Goal: Task Accomplishment & Management: Complete application form

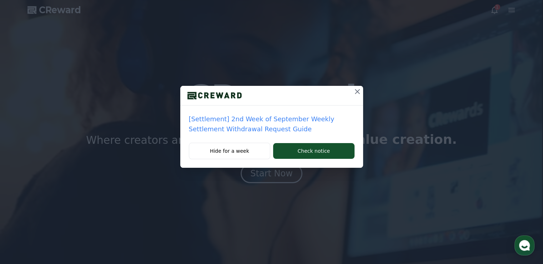
click at [290, 122] on p "[Settlement] 2nd Week of September Weekly Settlement Withdrawal Request Guide" at bounding box center [272, 124] width 166 height 20
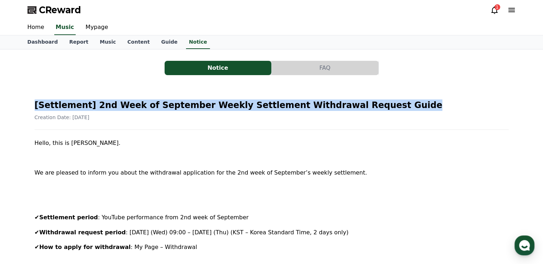
drag, startPoint x: 31, startPoint y: 98, endPoint x: 384, endPoint y: 100, distance: 353.0
click at [380, 89] on div at bounding box center [380, 89] width 0 height 0
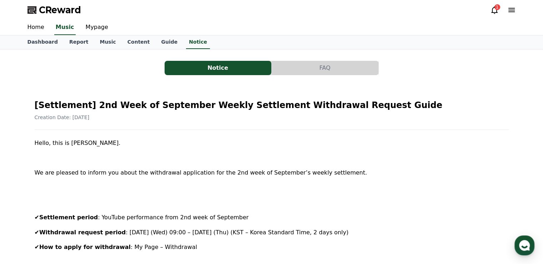
click at [367, 114] on div "Creation Date: 2025-09-16" at bounding box center [272, 117] width 474 height 7
drag, startPoint x: 80, startPoint y: 206, endPoint x: 239, endPoint y: 245, distance: 163.9
click at [234, 250] on div at bounding box center [234, 250] width 0 height 0
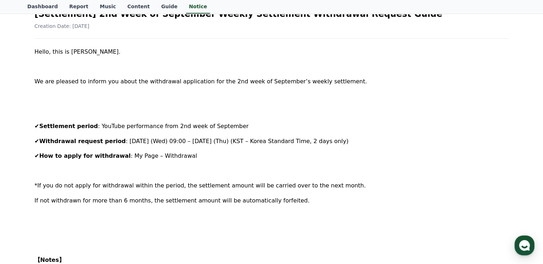
scroll to position [107, 0]
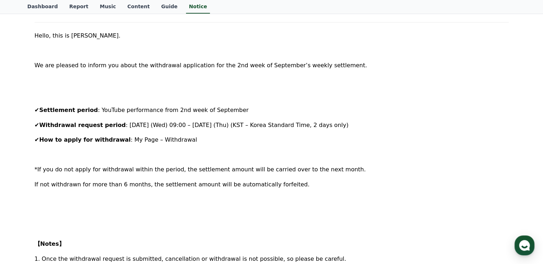
click at [232, 233] on div "Hello, this is CREWARD. We are pleased to inform you about the withdrawal appli…" at bounding box center [272, 255] width 474 height 449
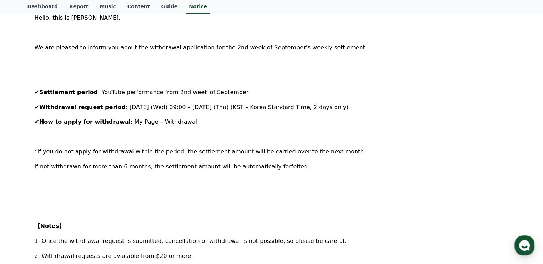
scroll to position [0, 0]
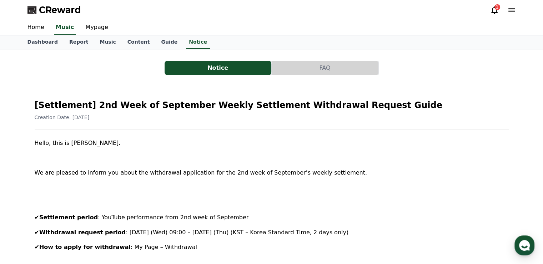
click at [494, 3] on div "CReward 1" at bounding box center [272, 10] width 500 height 20
click at [495, 6] on div "1" at bounding box center [498, 7] width 6 height 6
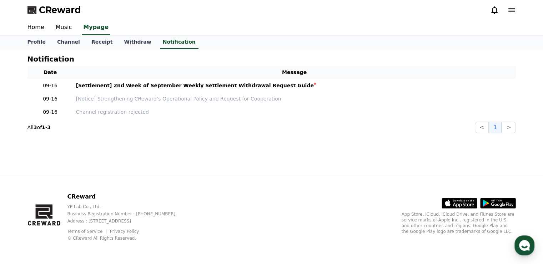
click at [494, 11] on icon at bounding box center [495, 10] width 9 height 9
click at [60, 45] on link "Channel" at bounding box center [68, 42] width 34 height 14
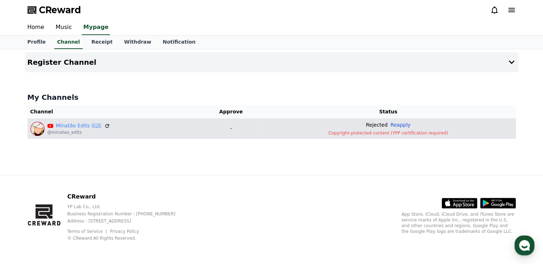
click at [408, 122] on button "Reapply" at bounding box center [401, 125] width 20 height 8
drag, startPoint x: 416, startPoint y: 127, endPoint x: 394, endPoint y: 123, distance: 22.1
click at [394, 123] on div "Rejected Reapply" at bounding box center [388, 125] width 249 height 8
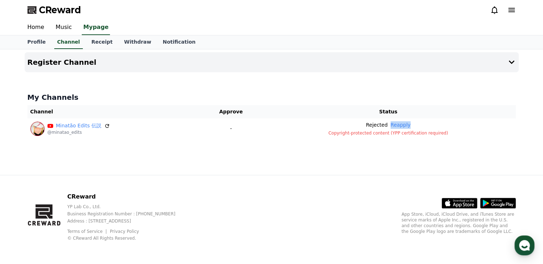
click at [389, 111] on div at bounding box center [389, 111] width 0 height 0
click at [324, 198] on div "CReward YP Lab Co., Ltd. Business Registration Number : 655-81-03655 Address : …" at bounding box center [272, 219] width 500 height 89
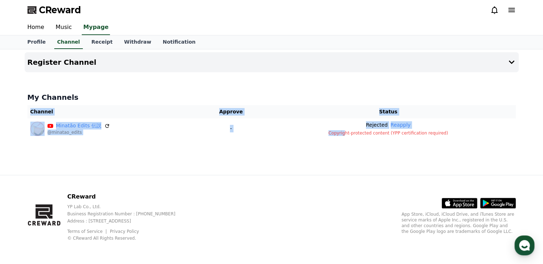
drag, startPoint x: 353, startPoint y: 133, endPoint x: 443, endPoint y: 143, distance: 90.6
click at [443, 143] on div "Register Channel My Channels Channel Approve Status Minatão Edits 伝説 @minatao_e…" at bounding box center [272, 111] width 500 height 125
click at [406, 150] on div "Register Channel My Channels Channel Approve Status Minatão Edits 伝説 @minatao_e…" at bounding box center [272, 111] width 500 height 125
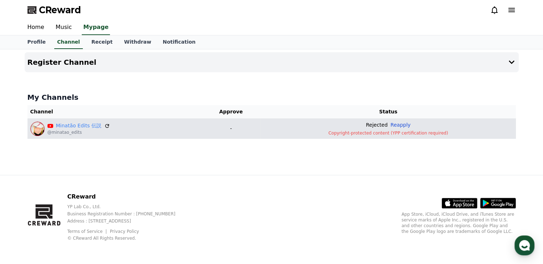
click at [407, 125] on button "Reapply" at bounding box center [401, 125] width 20 height 8
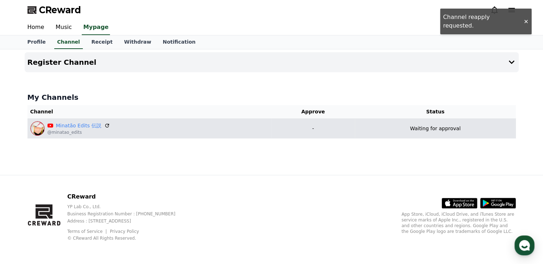
click at [524, 19] on div "CReward Home Music Mypage" at bounding box center [271, 17] width 543 height 35
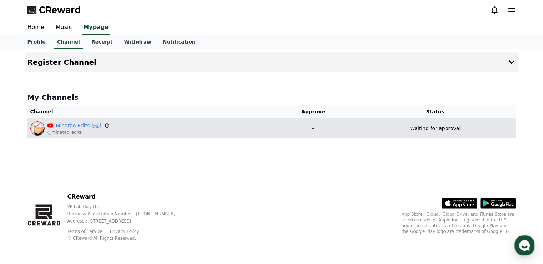
click at [104, 125] on icon at bounding box center [107, 125] width 6 height 6
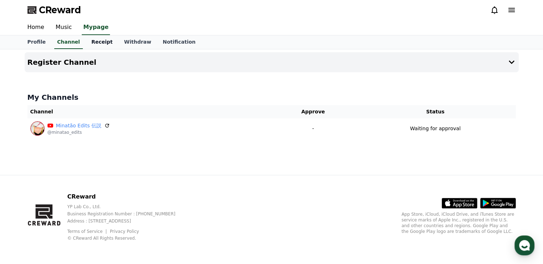
click at [97, 41] on link "Receipt" at bounding box center [102, 42] width 33 height 14
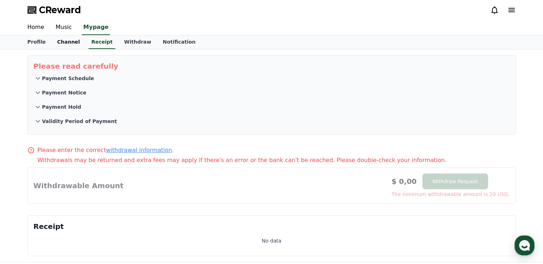
click at [61, 47] on link "Channel" at bounding box center [68, 42] width 34 height 14
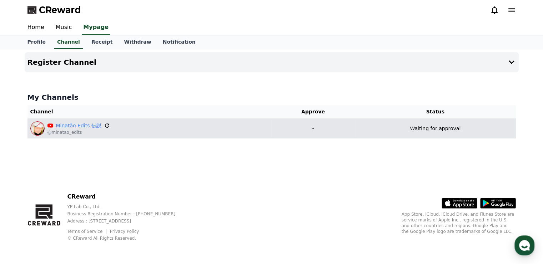
click at [104, 124] on icon at bounding box center [107, 125] width 6 height 6
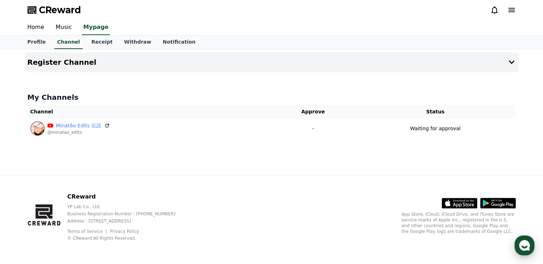
click at [517, 250] on div "button" at bounding box center [525, 245] width 20 height 20
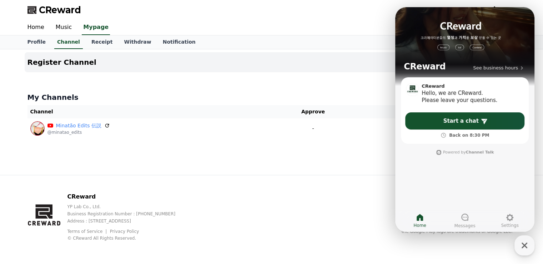
click at [343, 214] on div "CReward YP Lab Co., Ltd. Business Registration Number : 655-81-03655 Address : …" at bounding box center [272, 219] width 500 height 89
click at [344, 189] on div "CReward YP Lab Co., Ltd. Business Registration Number : 655-81-03655 Address : …" at bounding box center [272, 219] width 500 height 89
click at [523, 244] on icon "button" at bounding box center [524, 245] width 13 height 13
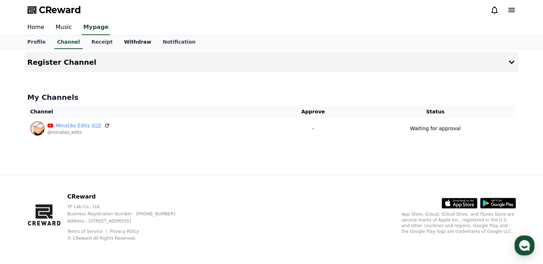
click at [118, 43] on link "Withdraw" at bounding box center [137, 42] width 39 height 14
click at [164, 40] on link "Notification" at bounding box center [179, 42] width 44 height 14
click at [99, 43] on link "Receipt" at bounding box center [102, 42] width 33 height 14
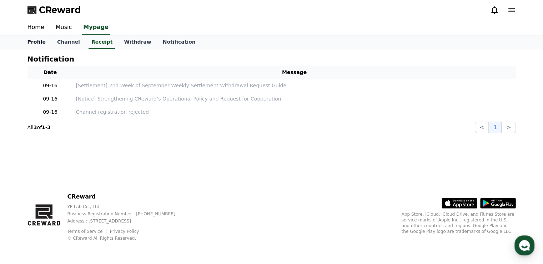
click at [40, 41] on link "Profile" at bounding box center [37, 42] width 30 height 14
select select "**********"
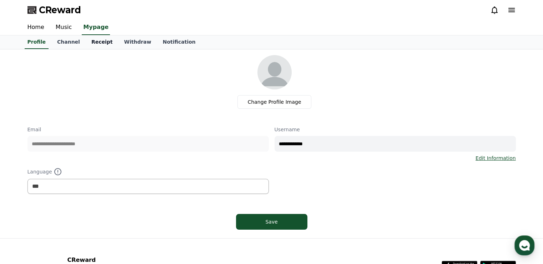
click at [97, 45] on link "Receipt" at bounding box center [102, 42] width 33 height 14
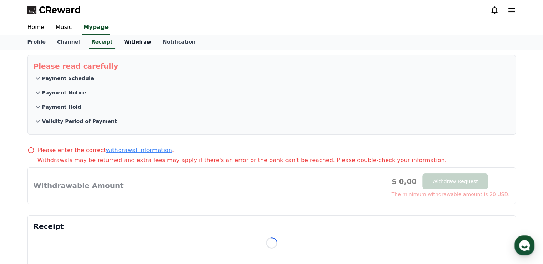
click at [118, 45] on link "Withdraw" at bounding box center [137, 42] width 39 height 14
click at [161, 43] on link "Notification" at bounding box center [179, 42] width 44 height 14
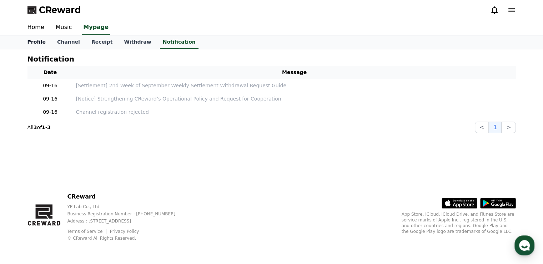
click at [41, 43] on link "Profile" at bounding box center [37, 42] width 30 height 14
select select "**********"
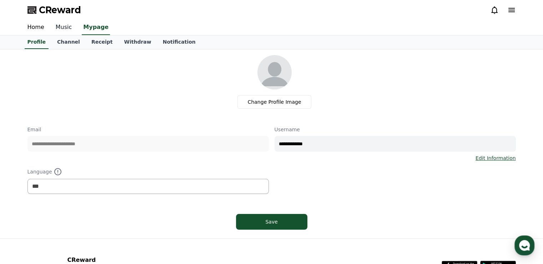
click at [63, 30] on link "Music" at bounding box center [64, 27] width 28 height 15
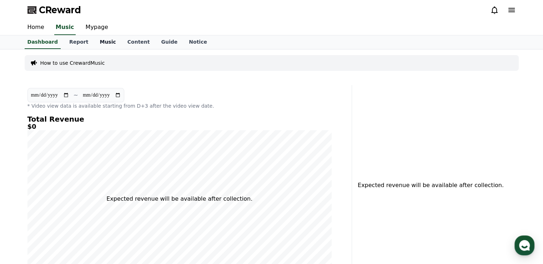
click at [107, 46] on link "Music" at bounding box center [108, 42] width 28 height 14
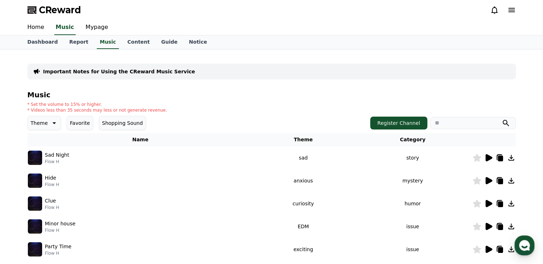
click at [458, 126] on input "search" at bounding box center [474, 123] width 86 height 12
type input "*********"
click at [502, 119] on button "submit" at bounding box center [506, 123] width 9 height 9
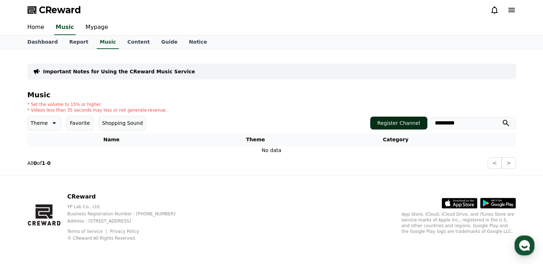
click at [392, 126] on button "Register Channel" at bounding box center [399, 122] width 57 height 13
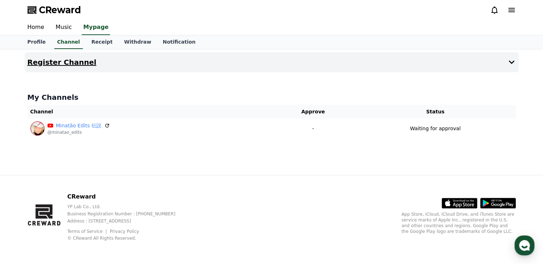
click at [209, 58] on button "Register Channel" at bounding box center [272, 62] width 494 height 20
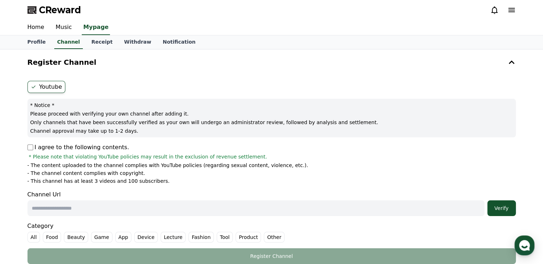
click at [25, 142] on div "Youtube * Notice * Please proceed with verifying your own channel after adding …" at bounding box center [272, 172] width 494 height 189
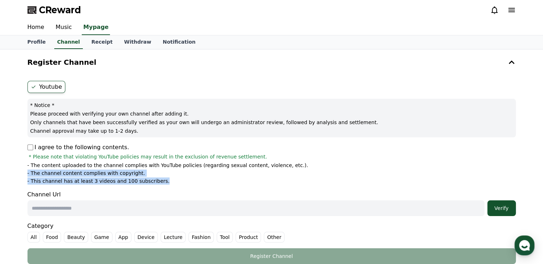
drag, startPoint x: 161, startPoint y: 184, endPoint x: 26, endPoint y: 170, distance: 136.5
click at [26, 170] on div "Youtube * Notice * Please proceed with verifying your own channel after adding …" at bounding box center [272, 172] width 494 height 189
click at [21, 159] on div at bounding box center [21, 159] width 0 height 0
click at [104, 179] on p "- This channel has at least 3 videos and 100 subscribers." at bounding box center [99, 180] width 142 height 7
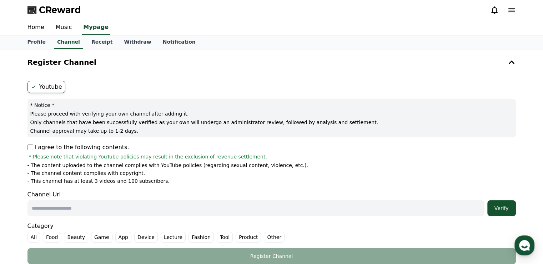
click at [110, 212] on input "text" at bounding box center [256, 208] width 457 height 16
paste input "**********"
type input "**********"
click at [358, 179] on li "- This channel has at least 3 videos and 100 subscribers." at bounding box center [272, 180] width 489 height 7
click at [505, 204] on div "Verify" at bounding box center [502, 207] width 23 height 7
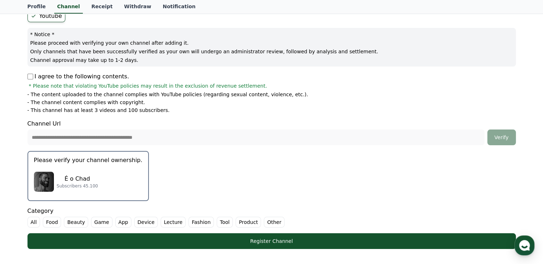
scroll to position [71, 0]
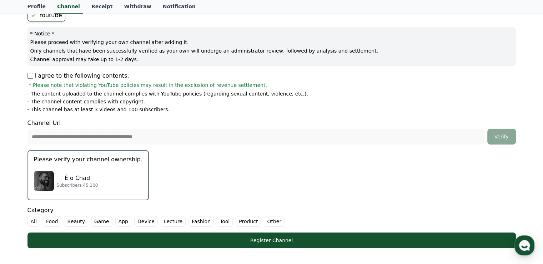
drag, startPoint x: 130, startPoint y: 159, endPoint x: 24, endPoint y: 160, distance: 105.4
click at [25, 160] on div "**********" at bounding box center [272, 128] width 494 height 244
click at [100, 191] on div "É o Chad Subscribers 45.100" at bounding box center [88, 181] width 109 height 29
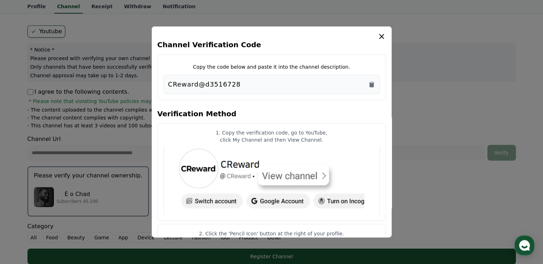
scroll to position [36, 0]
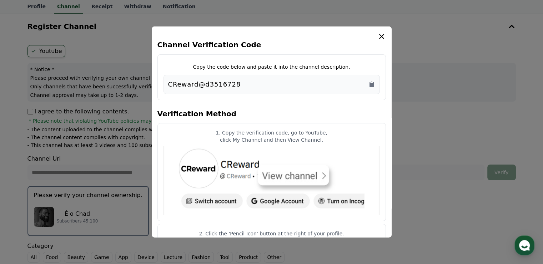
drag, startPoint x: 371, startPoint y: 83, endPoint x: 279, endPoint y: 88, distance: 92.7
click at [280, 88] on div "CReward@d3516728" at bounding box center [271, 84] width 207 height 10
drag, startPoint x: 270, startPoint y: 85, endPoint x: 177, endPoint y: 87, distance: 93.6
click at [177, 87] on div "CReward@d3516728" at bounding box center [271, 84] width 207 height 10
click at [233, 87] on div "CReward@d3516728" at bounding box center [271, 84] width 207 height 10
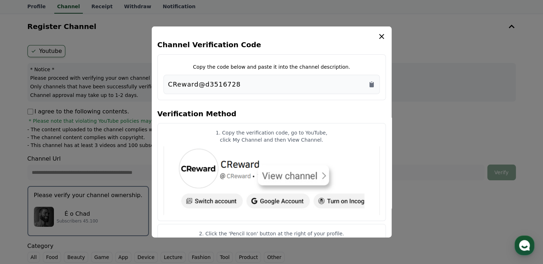
drag, startPoint x: 243, startPoint y: 88, endPoint x: 147, endPoint y: 85, distance: 95.8
click at [189, 83] on p "CReward@d3516728" at bounding box center [204, 84] width 73 height 10
drag, startPoint x: 239, startPoint y: 83, endPoint x: 160, endPoint y: 85, distance: 79.0
click at [160, 85] on div "Copy the code below and paste it into the channel description. CReward@d3516728" at bounding box center [272, 77] width 229 height 46
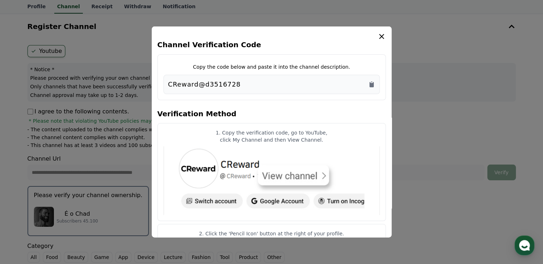
copy p "CReward@d3516728"
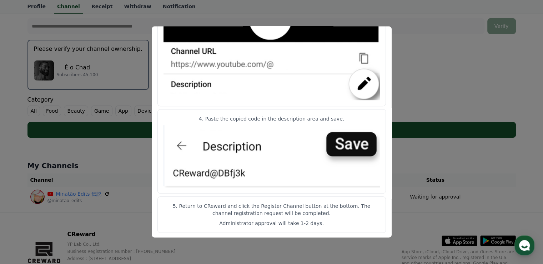
scroll to position [214, 0]
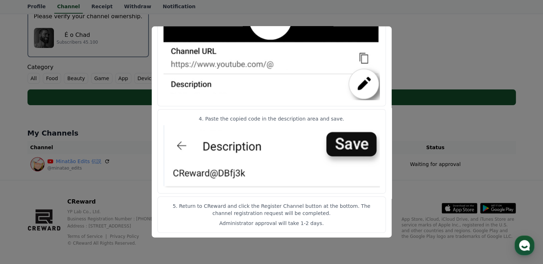
click at [400, 194] on button "close modal" at bounding box center [271, 132] width 543 height 264
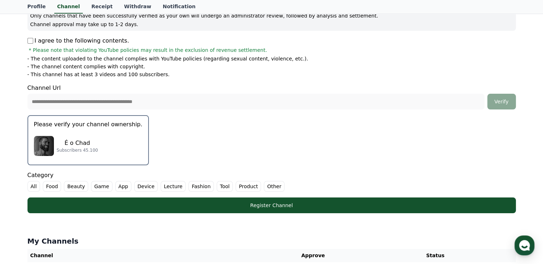
scroll to position [107, 0]
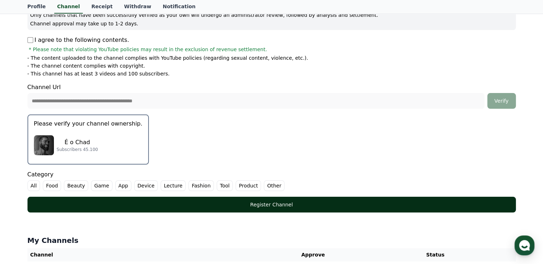
click at [331, 208] on button "Register Channel" at bounding box center [272, 205] width 489 height 16
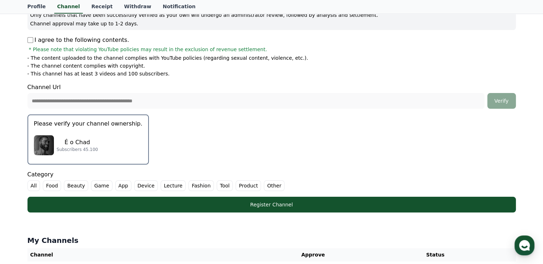
click at [264, 183] on label "Other" at bounding box center [274, 185] width 21 height 11
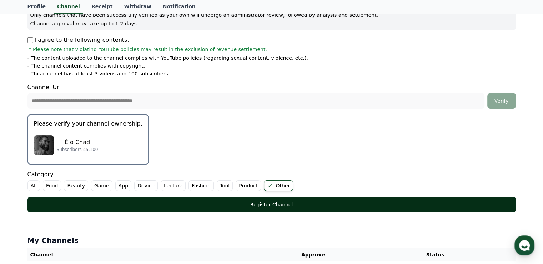
click at [264, 203] on div "Register Channel" at bounding box center [272, 204] width 460 height 7
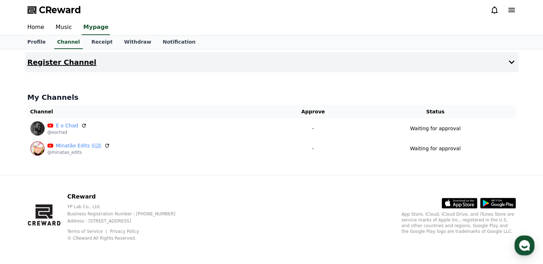
click at [139, 66] on button "Register Channel" at bounding box center [272, 62] width 494 height 20
